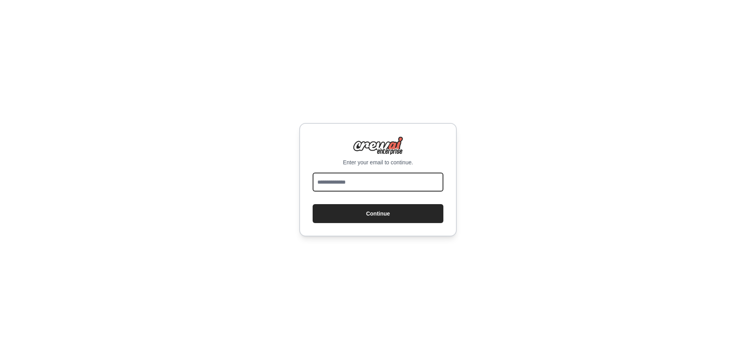
click at [351, 182] on input "email" at bounding box center [378, 181] width 131 height 19
type input "**********"
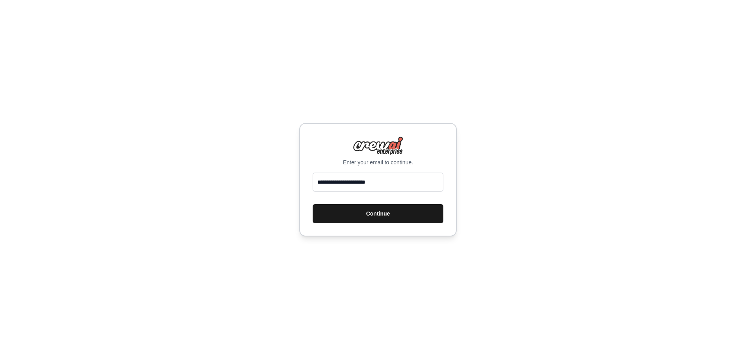
click at [373, 212] on button "Continue" at bounding box center [378, 213] width 131 height 19
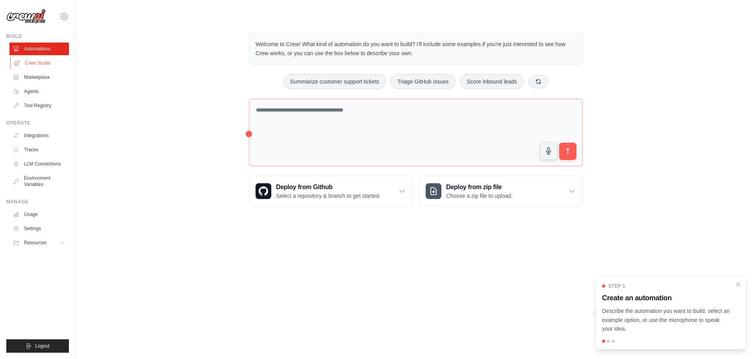
click at [39, 63] on link "Crew Studio" at bounding box center [39, 63] width 59 height 13
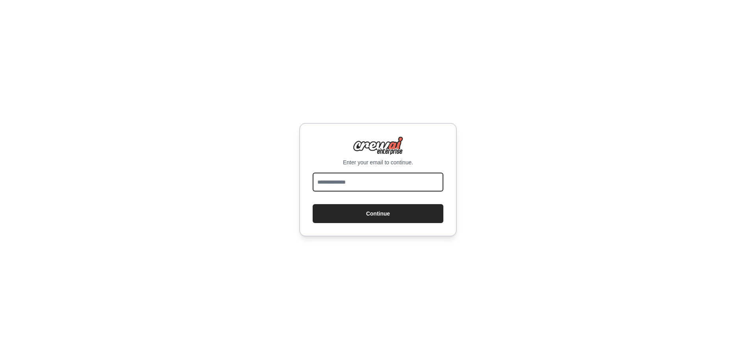
click at [382, 190] on input "email" at bounding box center [378, 181] width 131 height 19
type input "**********"
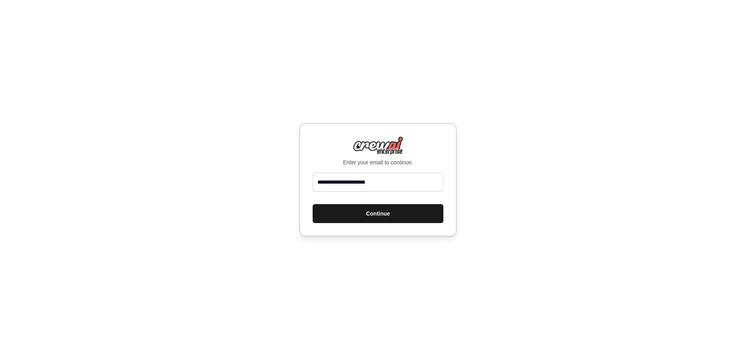
click at [396, 213] on button "Continue" at bounding box center [378, 213] width 131 height 19
click at [378, 215] on button "Continue" at bounding box center [378, 213] width 131 height 19
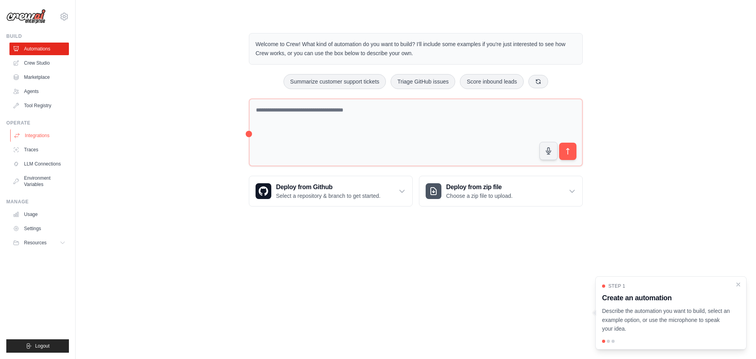
click at [41, 133] on link "Integrations" at bounding box center [39, 135] width 59 height 13
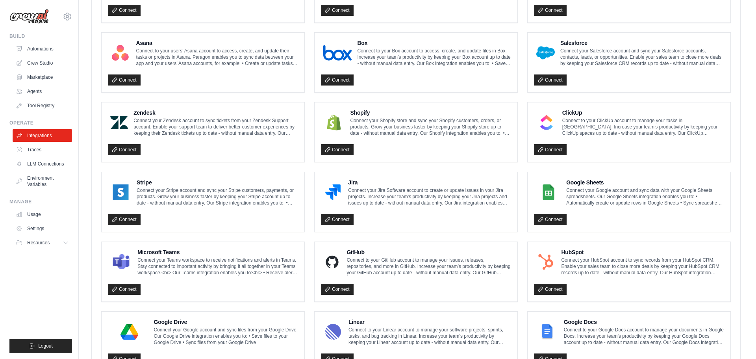
scroll to position [273, 0]
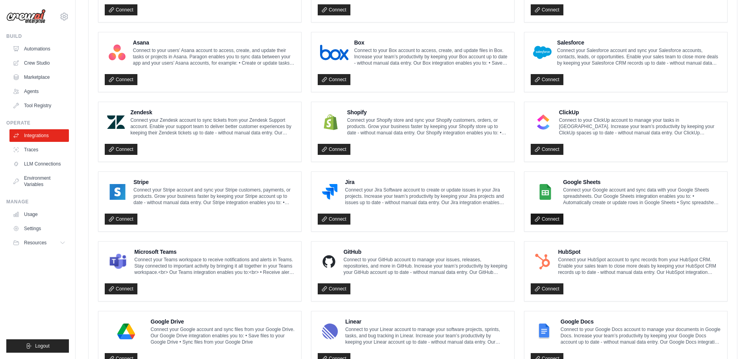
click at [550, 214] on link "Connect" at bounding box center [547, 218] width 33 height 11
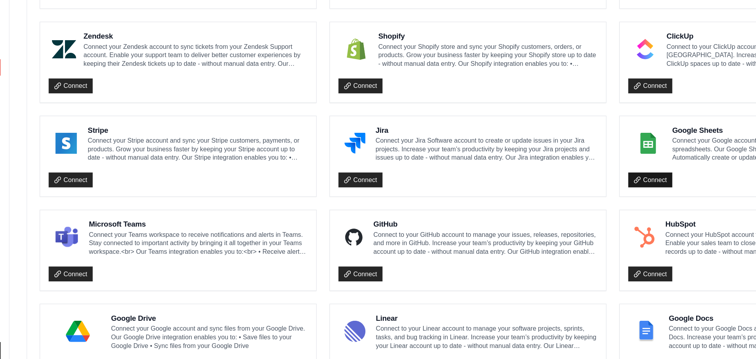
scroll to position [273, 0]
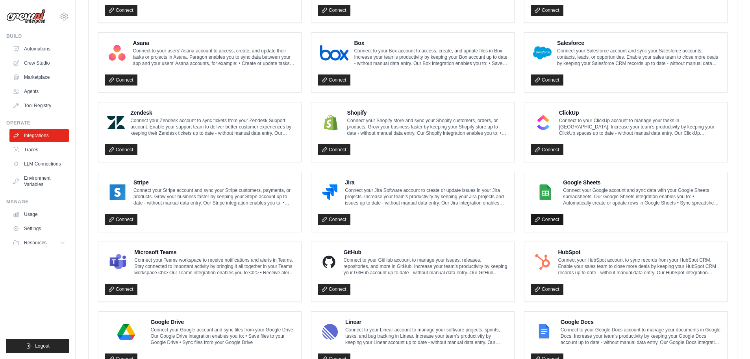
click at [553, 219] on link "Connect" at bounding box center [547, 219] width 33 height 11
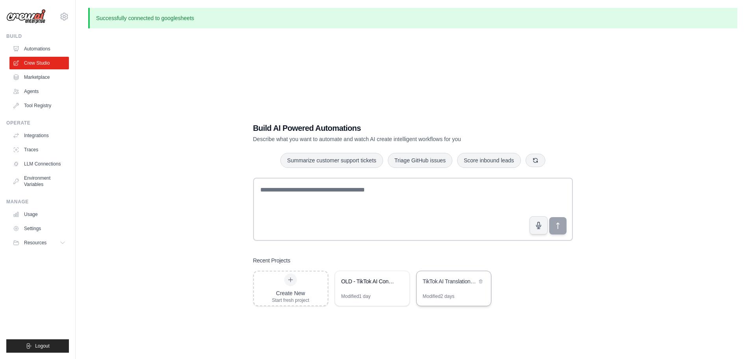
click at [451, 285] on div "TikTok AI Translation & Repurposing Factory" at bounding box center [450, 281] width 54 height 9
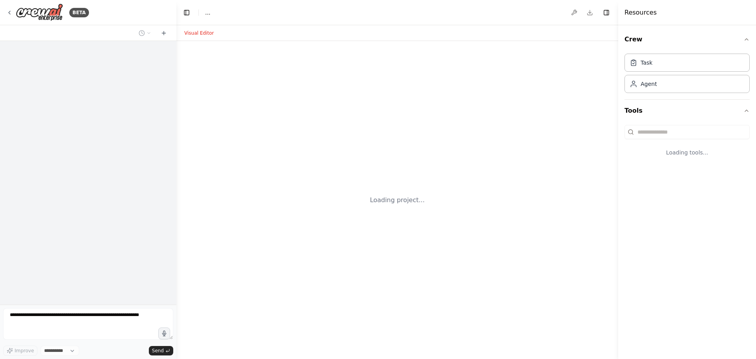
select select "****"
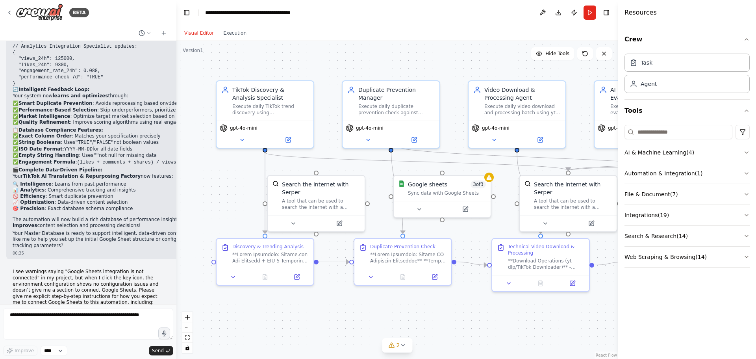
scroll to position [8914, 0]
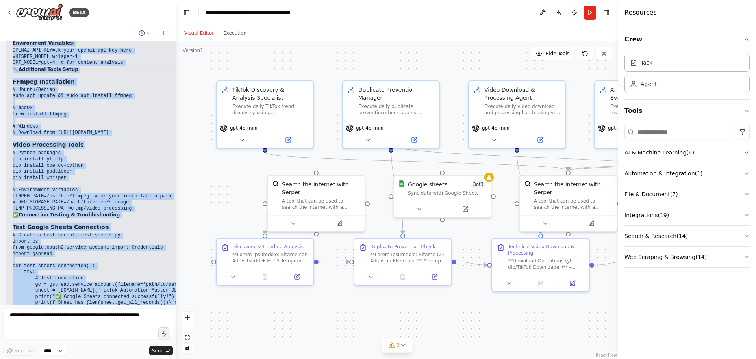
scroll to position [9882, 0]
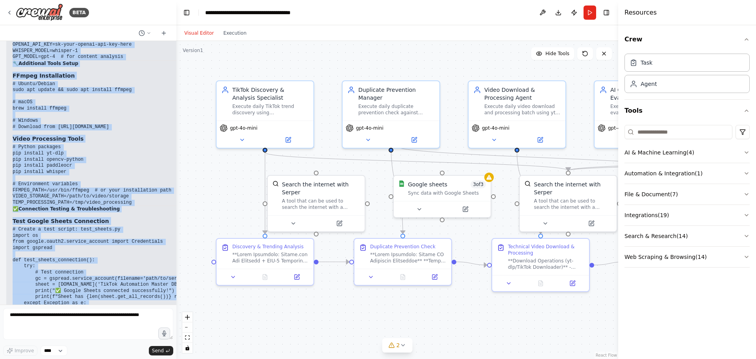
drag, startPoint x: 9, startPoint y: 104, endPoint x: 132, endPoint y: 291, distance: 223.5
click at [132, 291] on div "▶ Thought process You're right - those connection warnings can be confusing! Le…" at bounding box center [669, 63] width 1326 height 1213
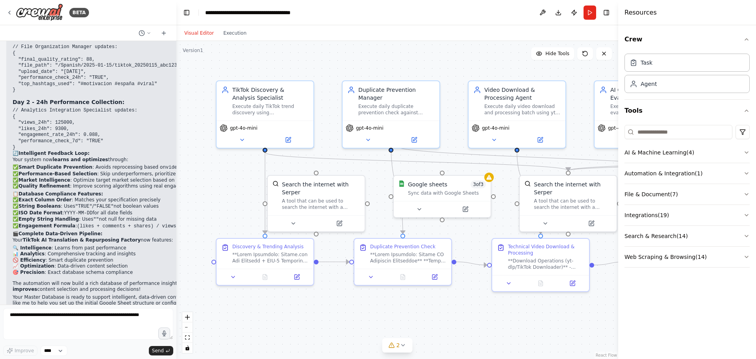
scroll to position [8849, 0]
copy div "▶ Loremip dolorsi Ame'co adipi - elits doeiusmodt incididu utl et doloremag! Al…"
